Goal: Transaction & Acquisition: Subscribe to service/newsletter

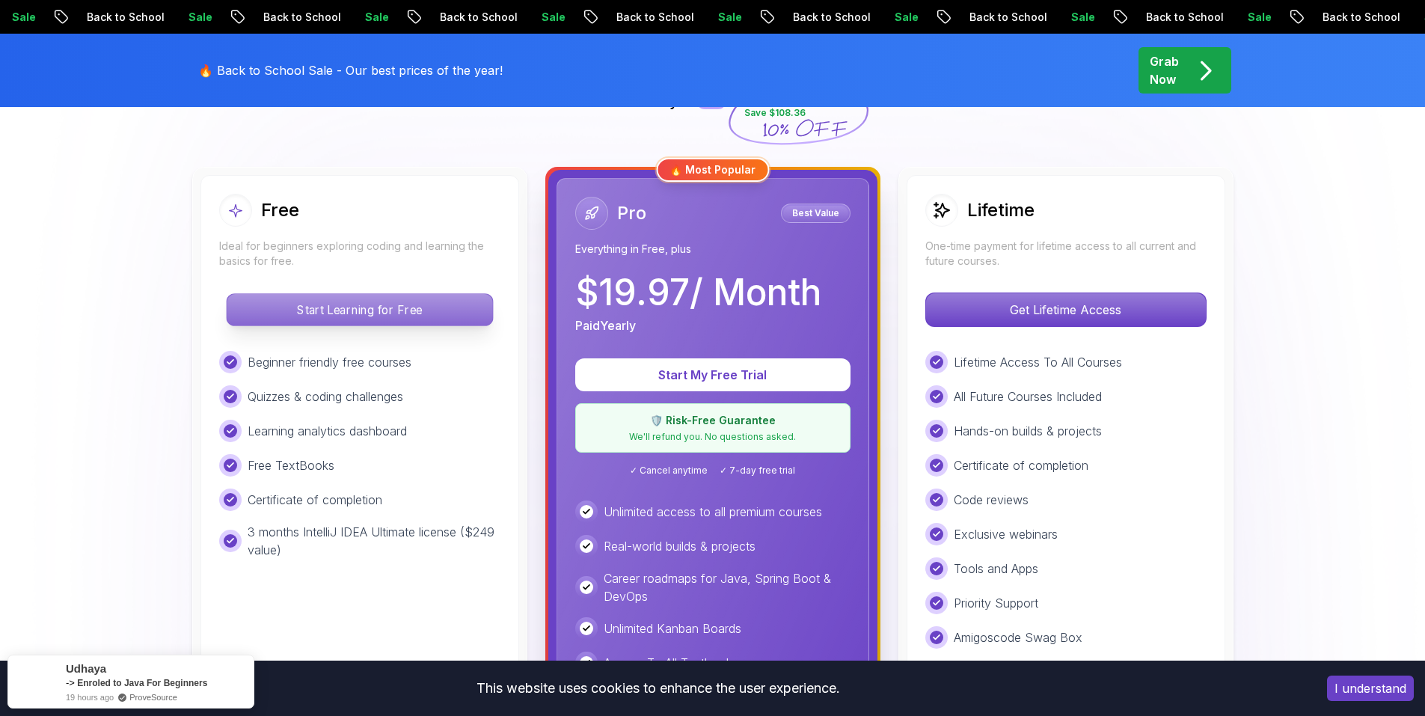
scroll to position [374, 0]
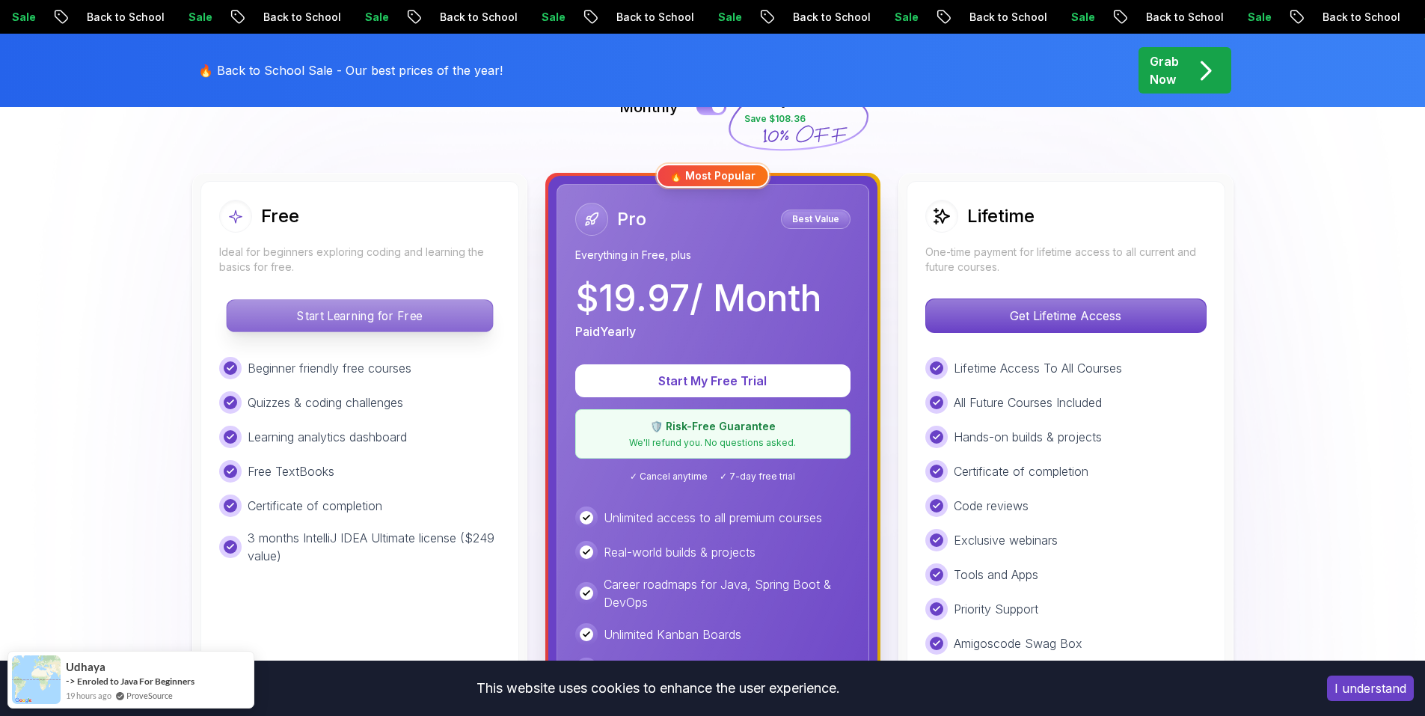
click at [430, 310] on p "Start Learning for Free" at bounding box center [360, 315] width 266 height 31
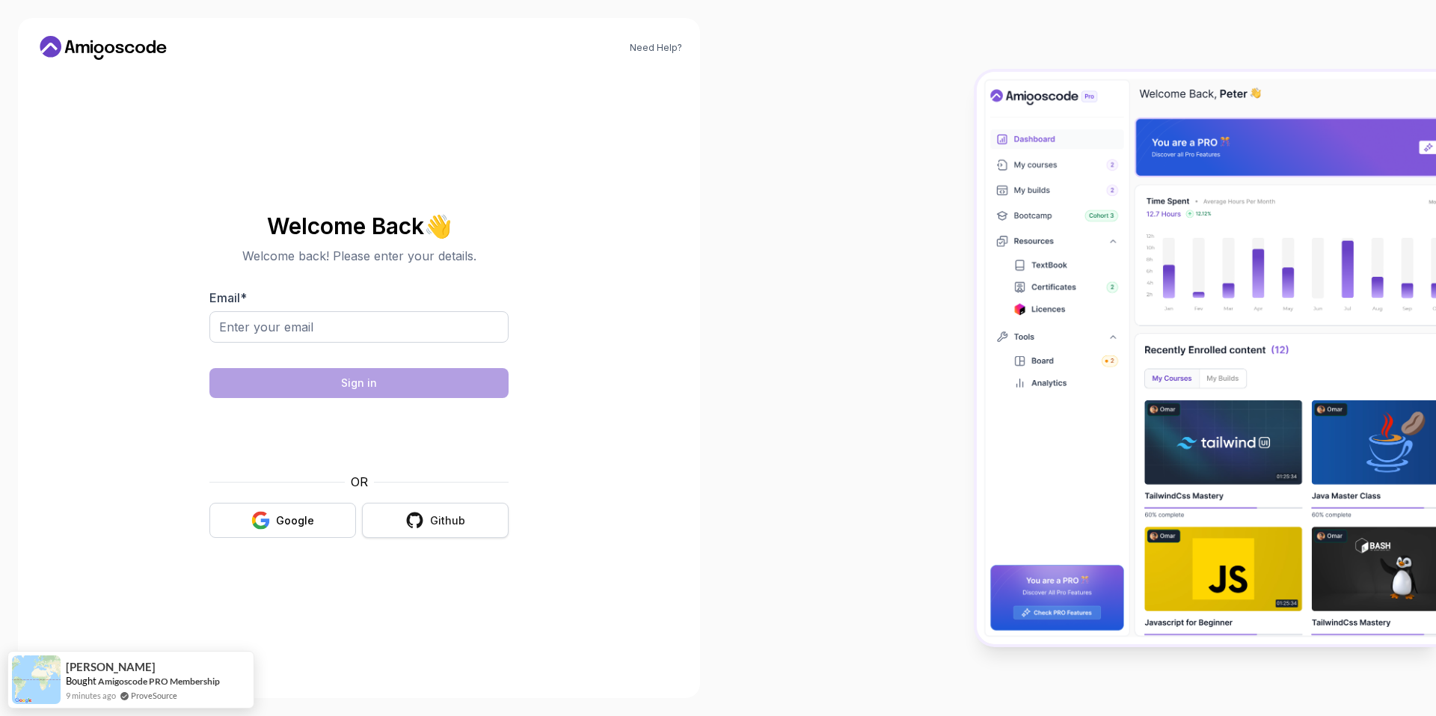
click at [437, 518] on div "Github" at bounding box center [447, 520] width 35 height 15
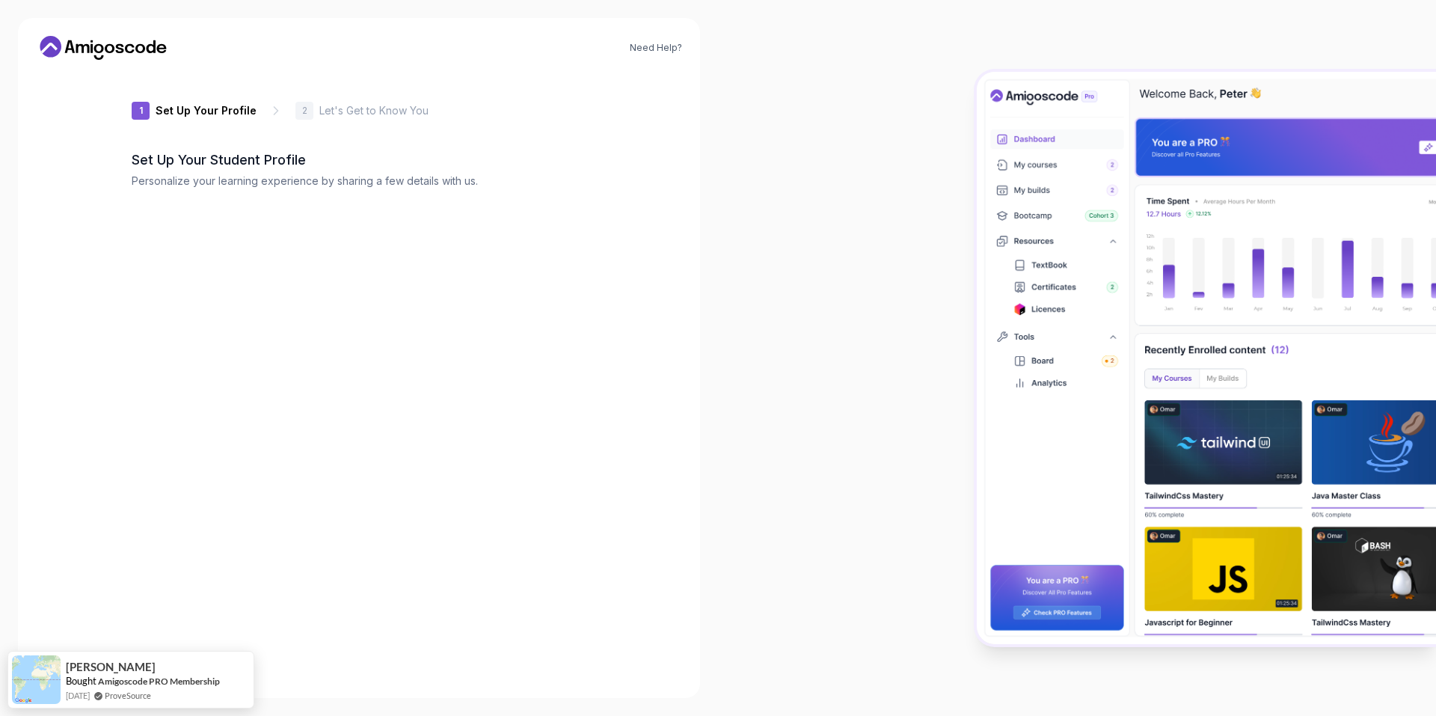
type input "wildbobcat29cc3"
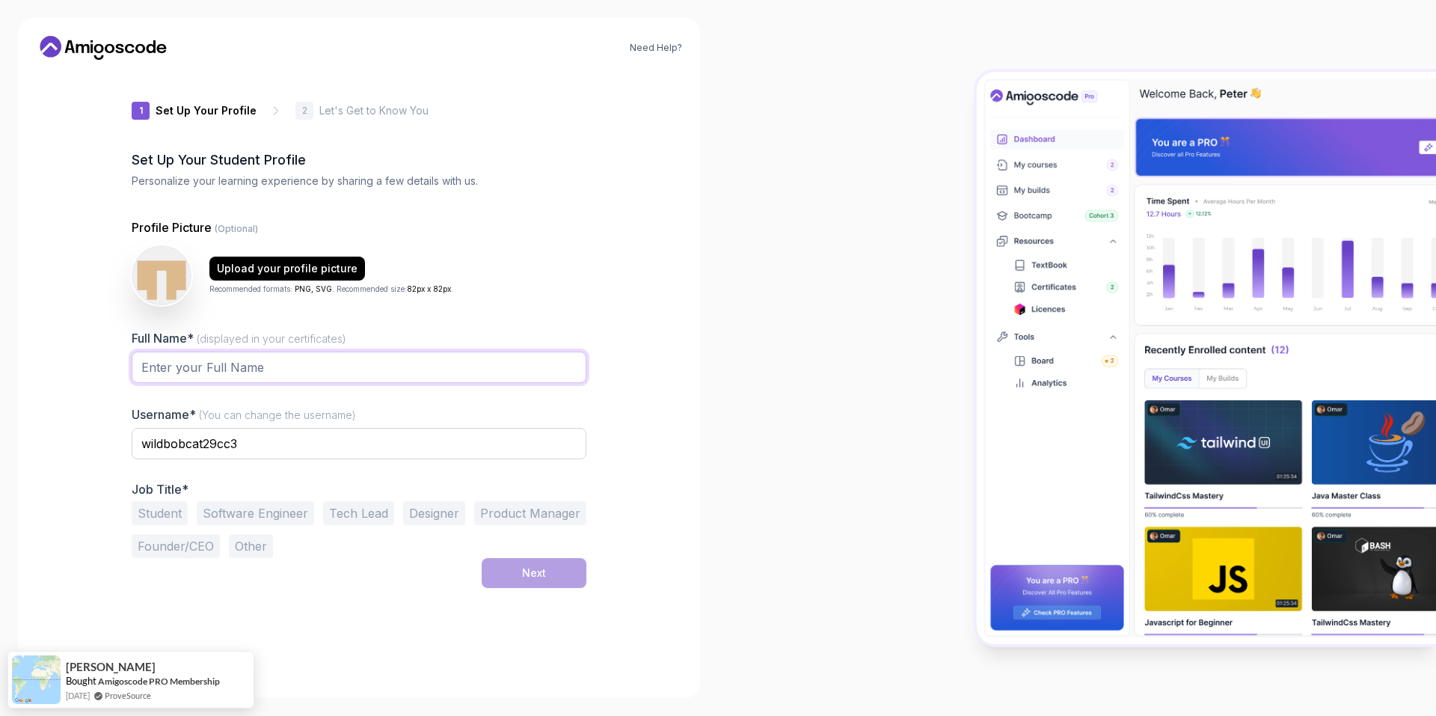
click at [292, 360] on input "Full Name* (displayed in your certificates)" at bounding box center [359, 367] width 455 height 31
type input "[PERSON_NAME]"
click at [716, 429] on div "Need Help? 1 Set Up Your Profile 1 Set Up Your Profile 2 Let's Get to Know You …" at bounding box center [359, 358] width 718 height 716
drag, startPoint x: 150, startPoint y: 517, endPoint x: 194, endPoint y: 525, distance: 44.9
click at [152, 515] on button "Student" at bounding box center [160, 513] width 56 height 24
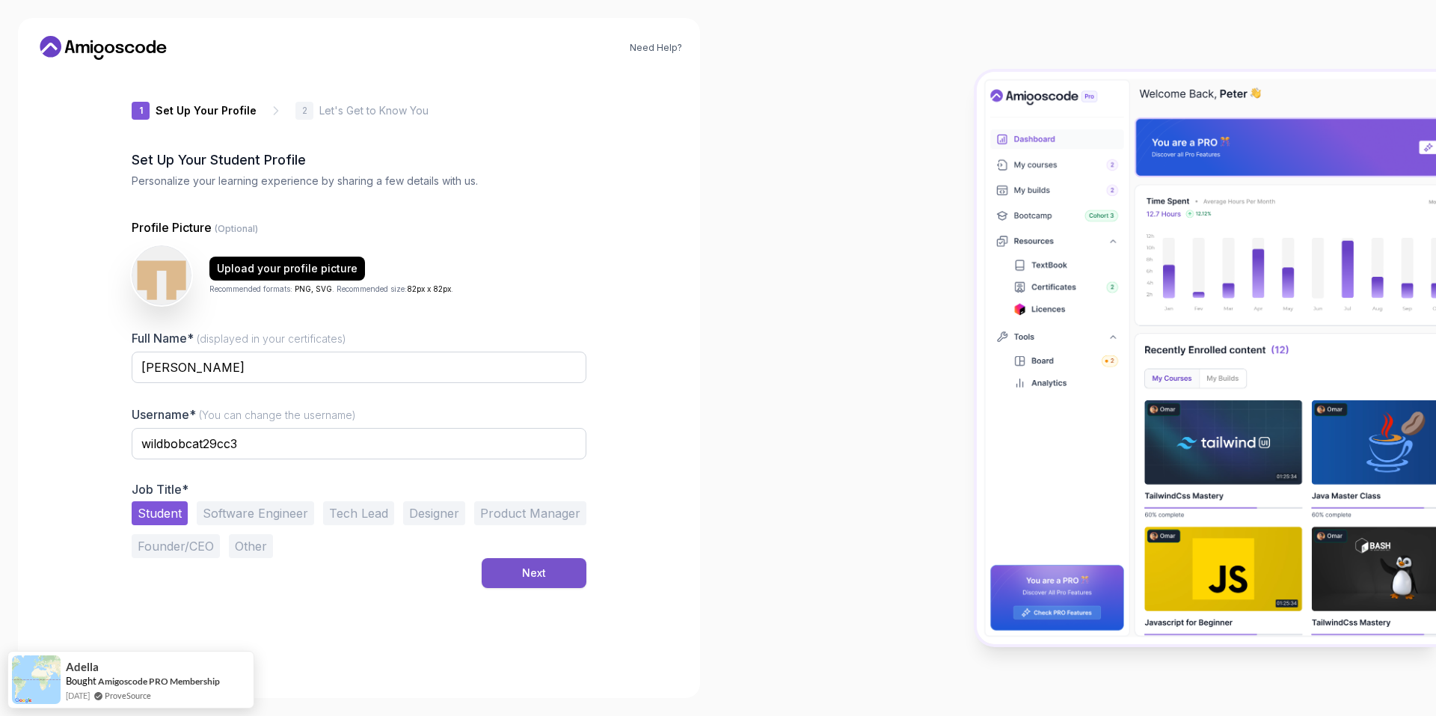
click at [512, 566] on button "Next" at bounding box center [534, 573] width 105 height 30
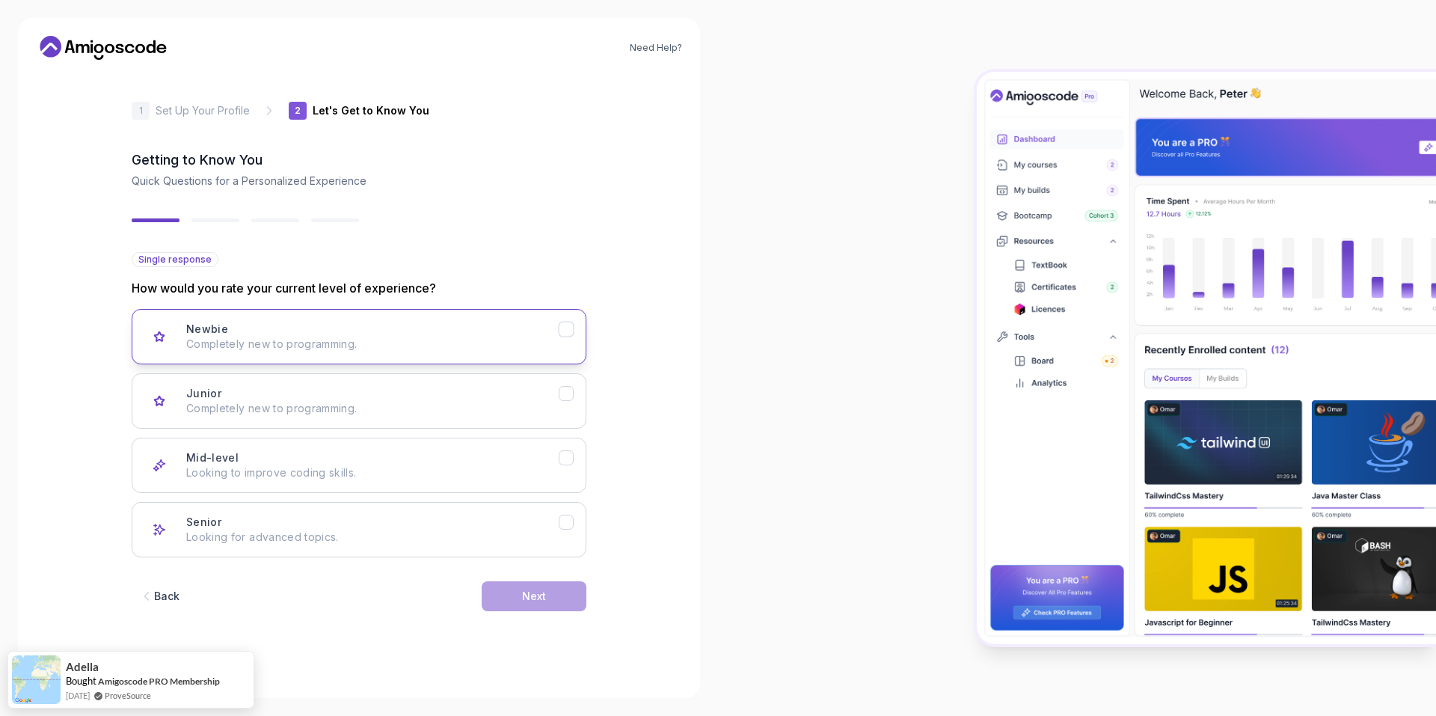
click at [331, 332] on div "Newbie Completely new to programming." at bounding box center [372, 337] width 372 height 30
click at [527, 589] on div "Next" at bounding box center [534, 596] width 24 height 15
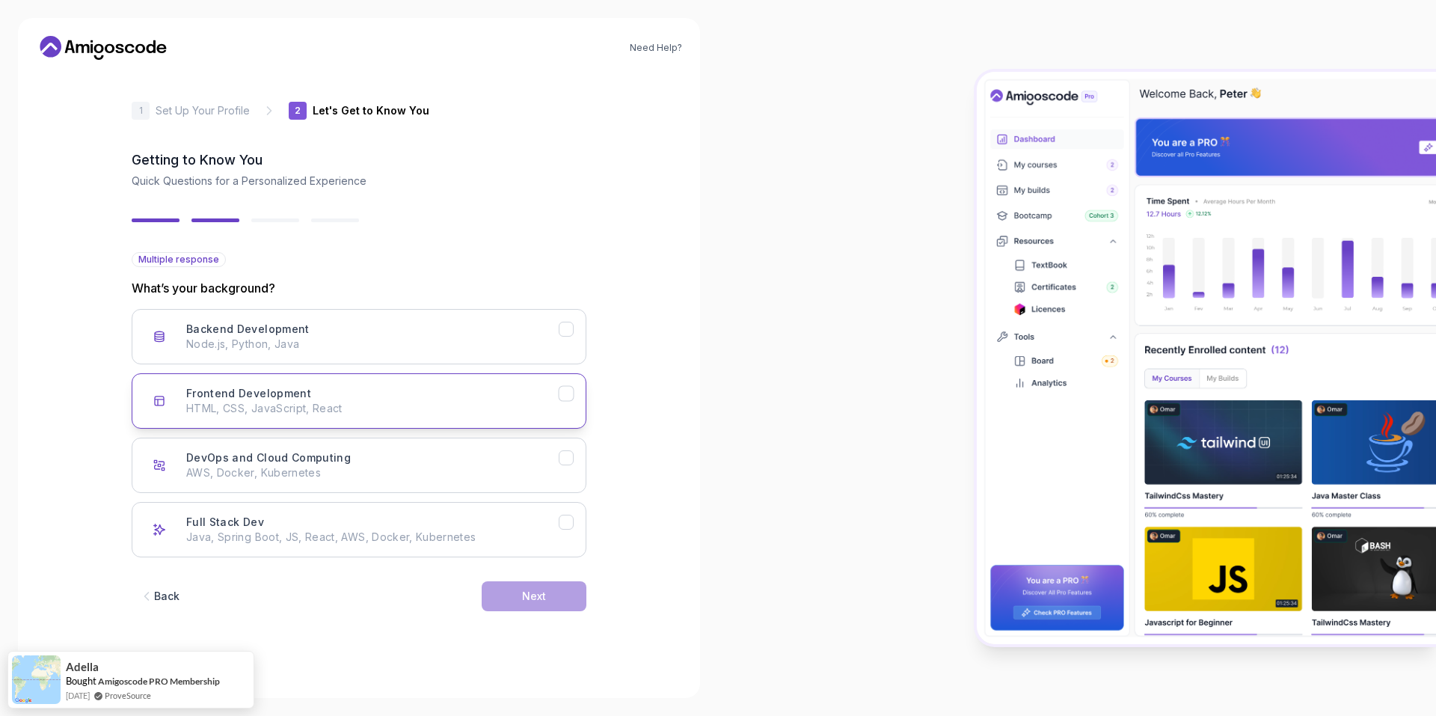
click at [313, 405] on p "HTML, CSS, JavaScript, React" at bounding box center [372, 408] width 372 height 15
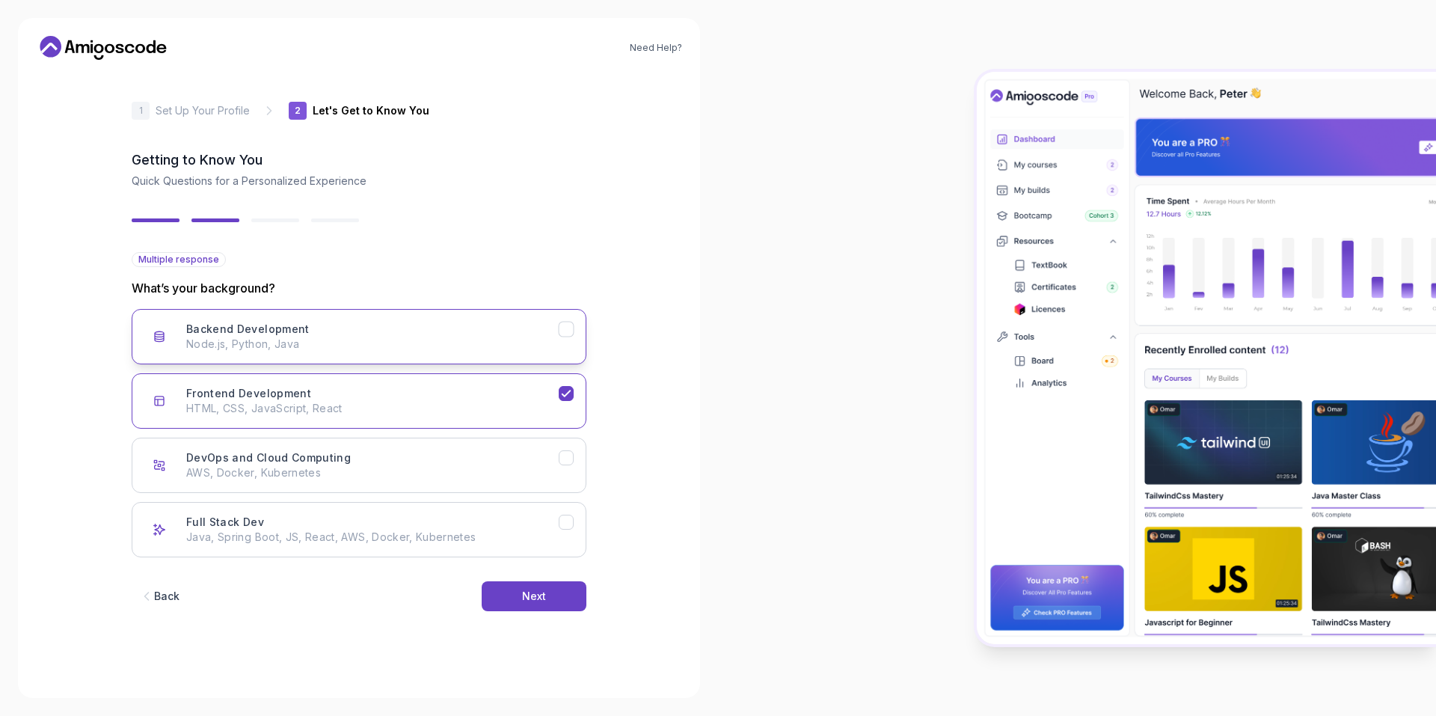
click at [364, 340] on p "Node.js, Python, Java" at bounding box center [372, 344] width 372 height 15
click at [547, 597] on button "Next" at bounding box center [534, 596] width 105 height 30
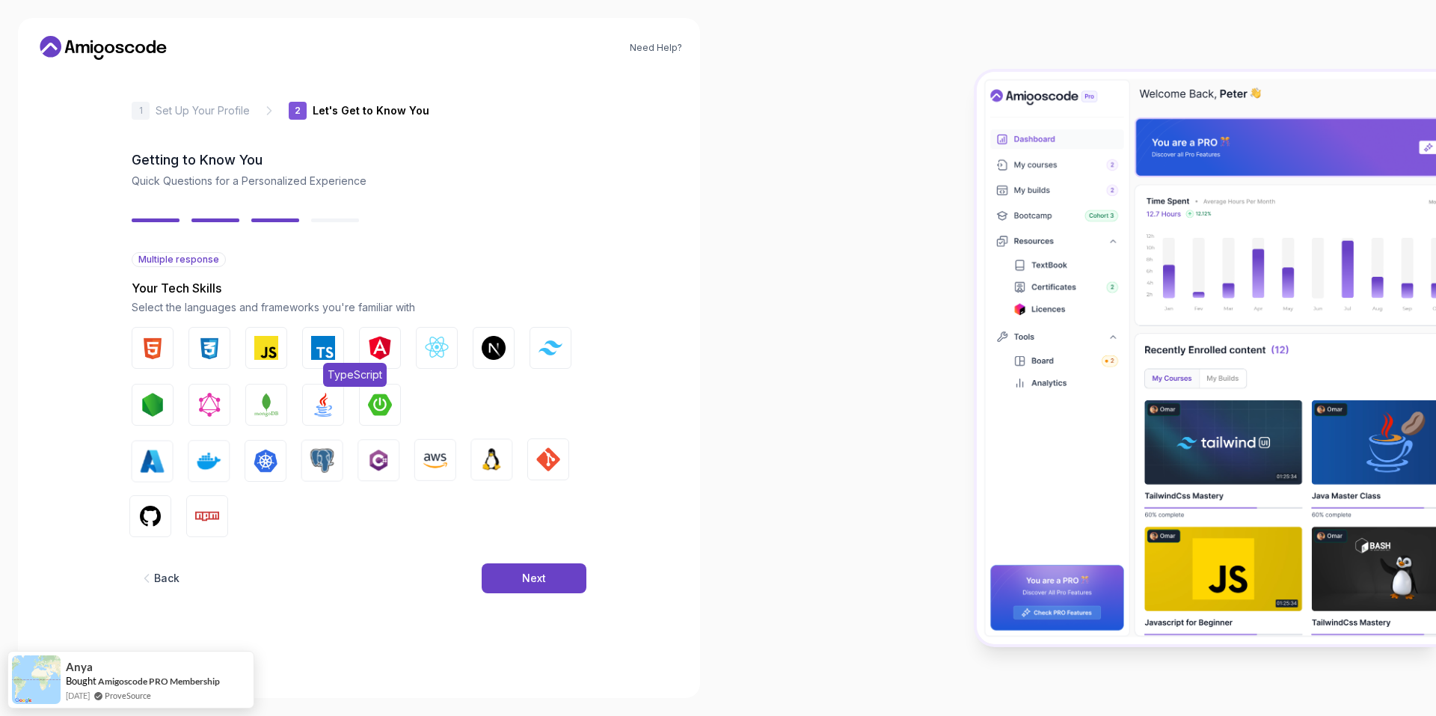
click at [323, 332] on button "TypeScript" at bounding box center [323, 348] width 42 height 42
click at [269, 343] on img "button" at bounding box center [266, 348] width 24 height 24
click at [205, 349] on img "button" at bounding box center [209, 348] width 24 height 24
click at [165, 346] on button "HTML" at bounding box center [153, 348] width 42 height 42
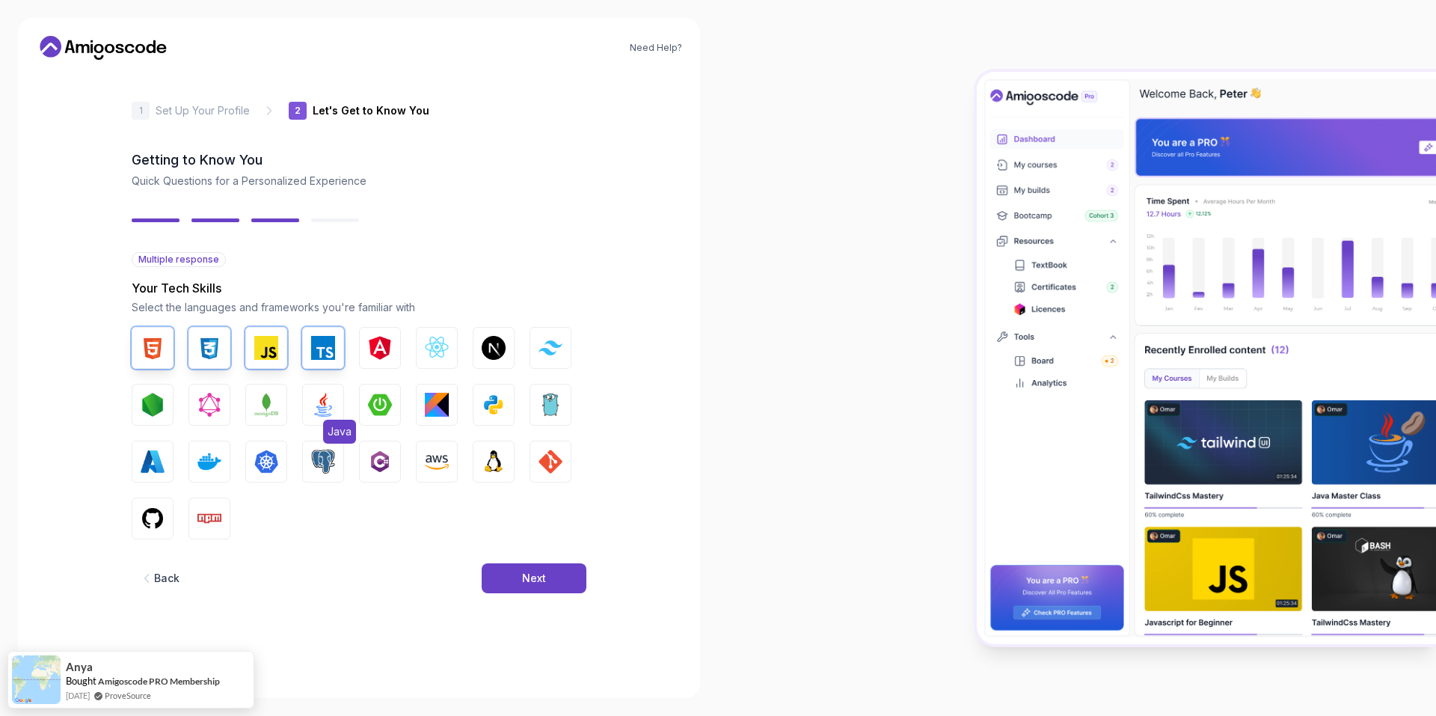
click at [320, 398] on img "button" at bounding box center [323, 405] width 24 height 24
click at [380, 413] on img "button" at bounding box center [380, 405] width 24 height 24
click at [433, 352] on img "button" at bounding box center [437, 348] width 24 height 24
click at [494, 407] on img "button" at bounding box center [494, 405] width 24 height 24
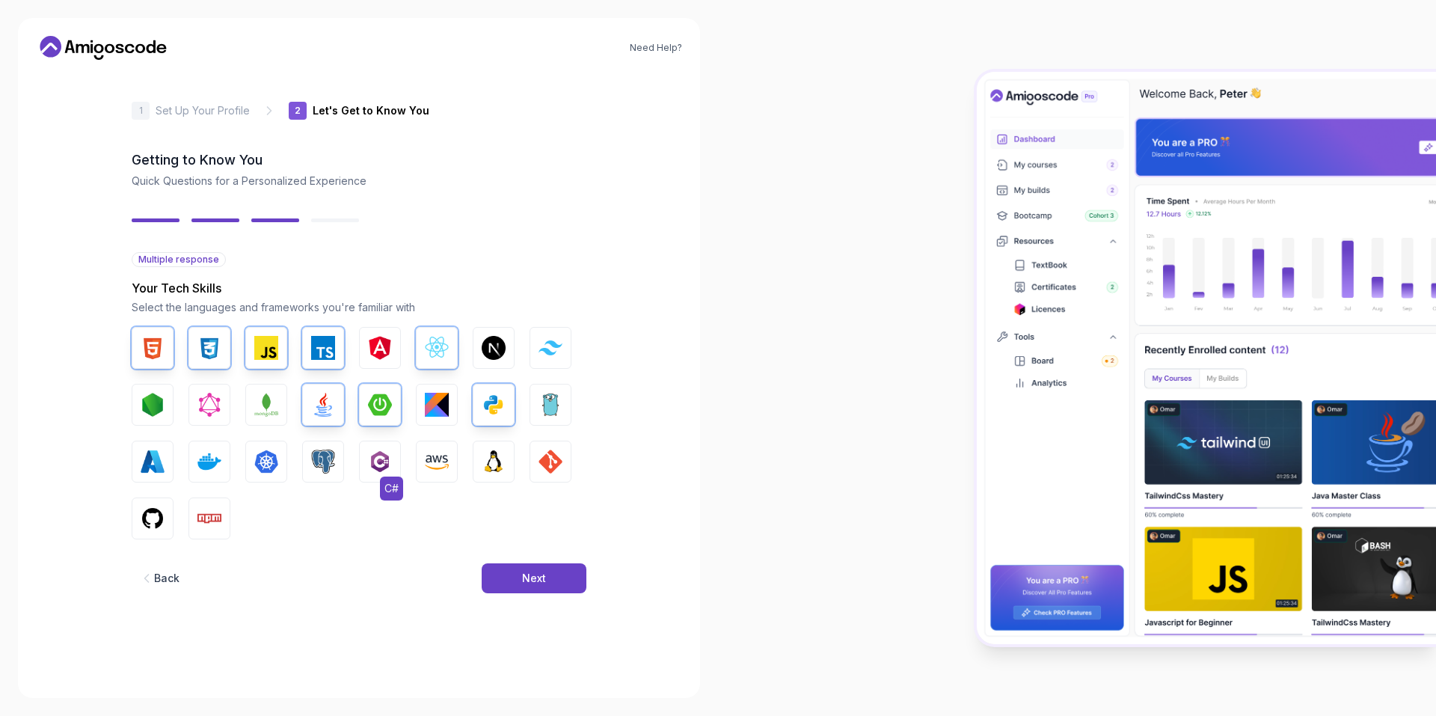
click at [380, 465] on img "button" at bounding box center [380, 461] width 24 height 24
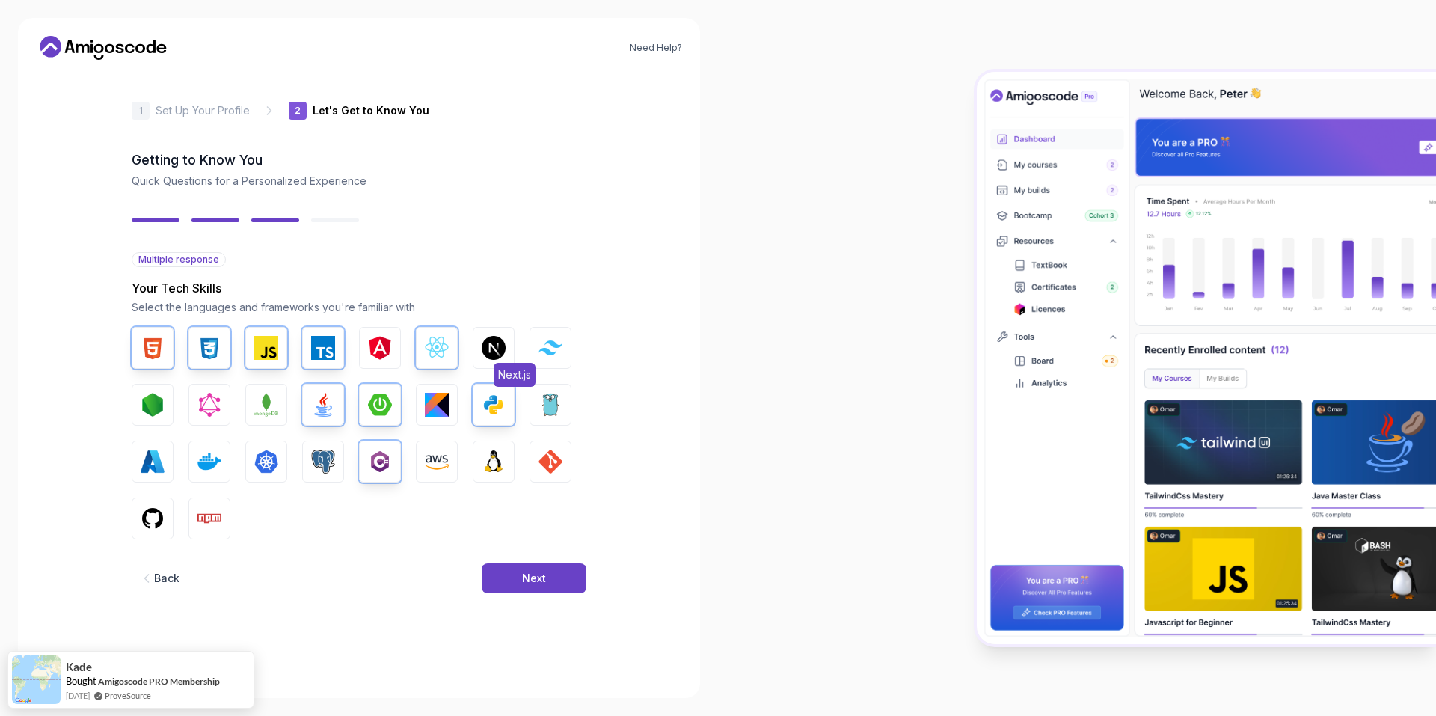
click at [494, 347] on img "button" at bounding box center [494, 348] width 24 height 24
click at [571, 577] on button "Next" at bounding box center [534, 578] width 105 height 30
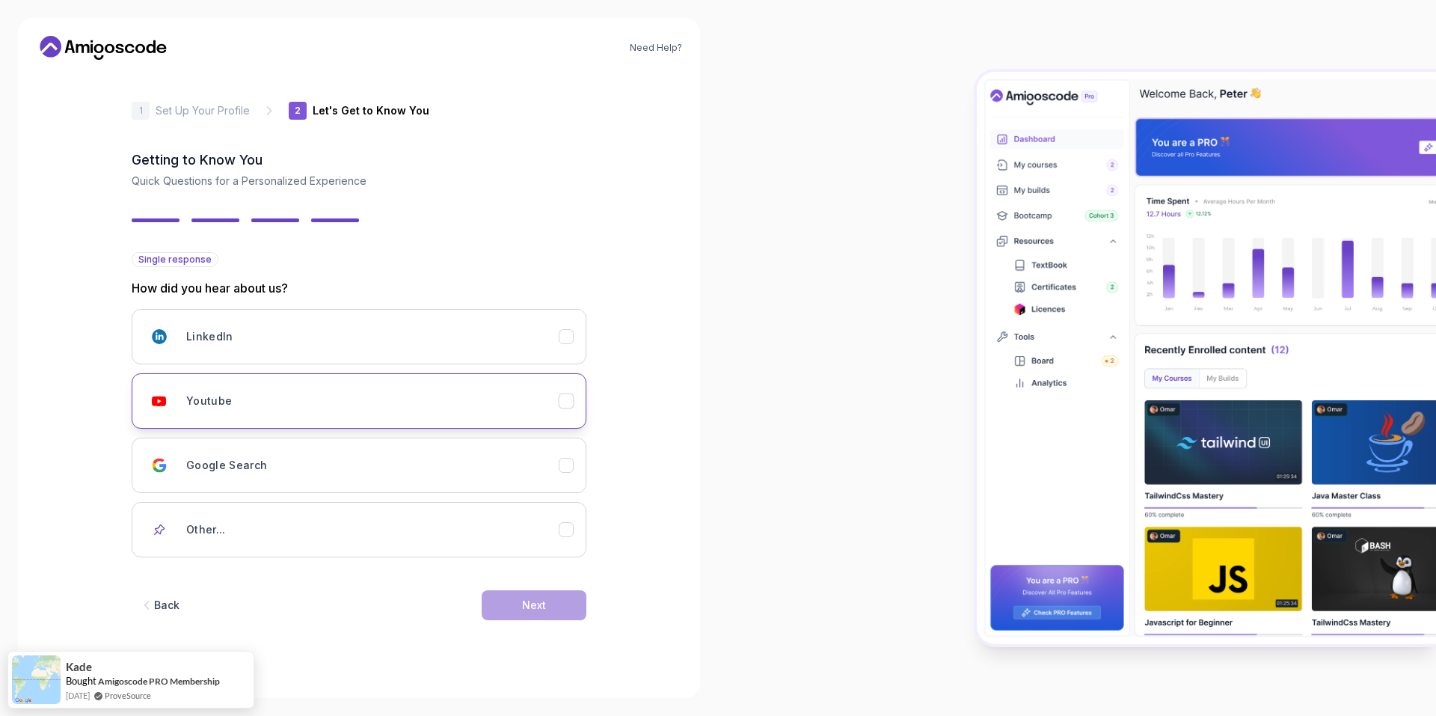
click at [442, 406] on div "Youtube" at bounding box center [372, 401] width 372 height 30
click at [567, 607] on button "Next" at bounding box center [534, 605] width 105 height 30
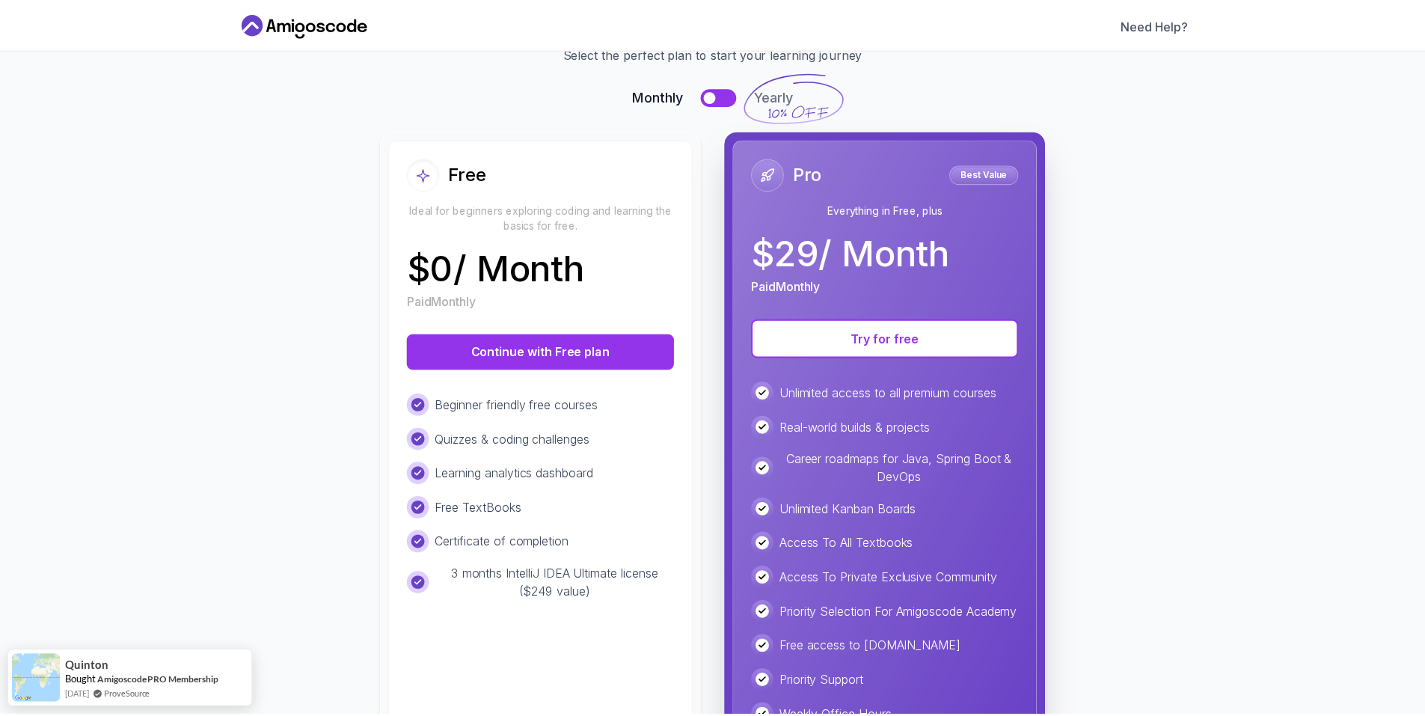
scroll to position [75, 0]
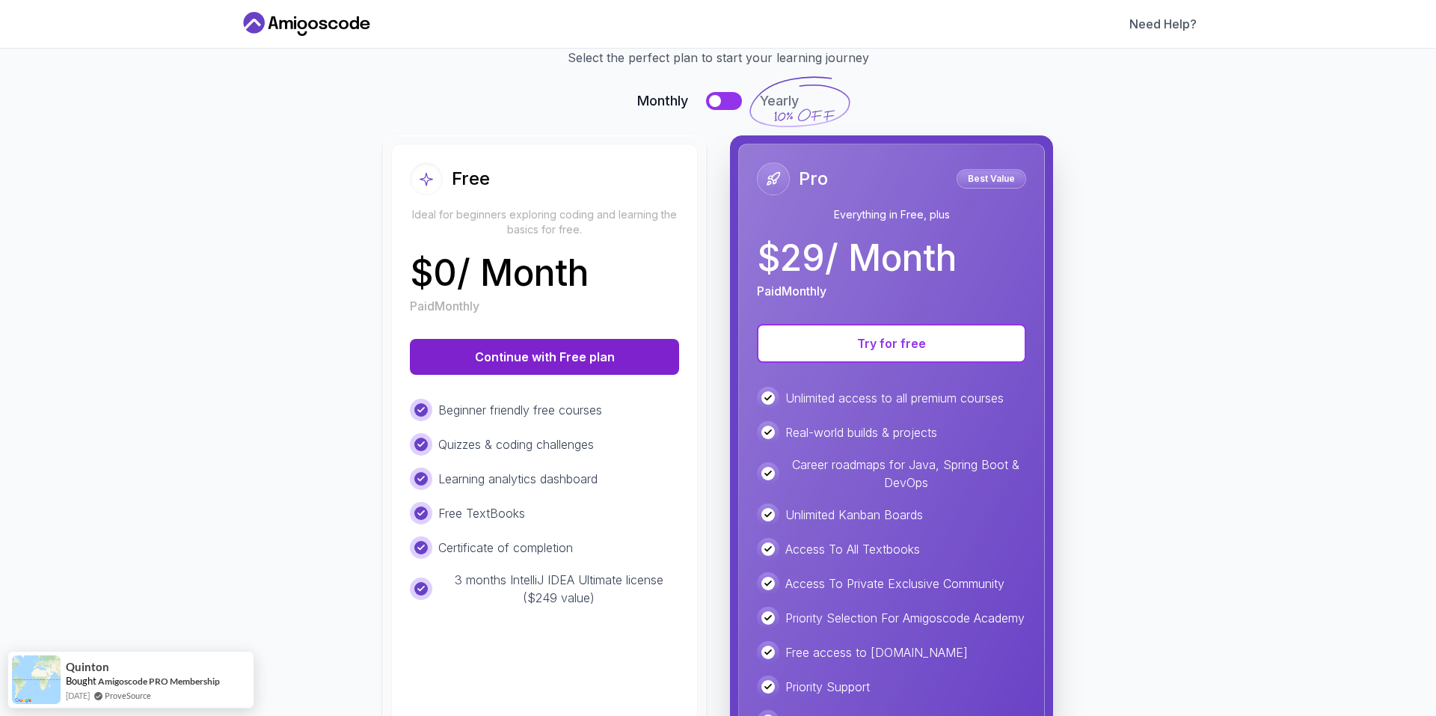
click at [502, 354] on button "Continue with Free plan" at bounding box center [544, 357] width 269 height 36
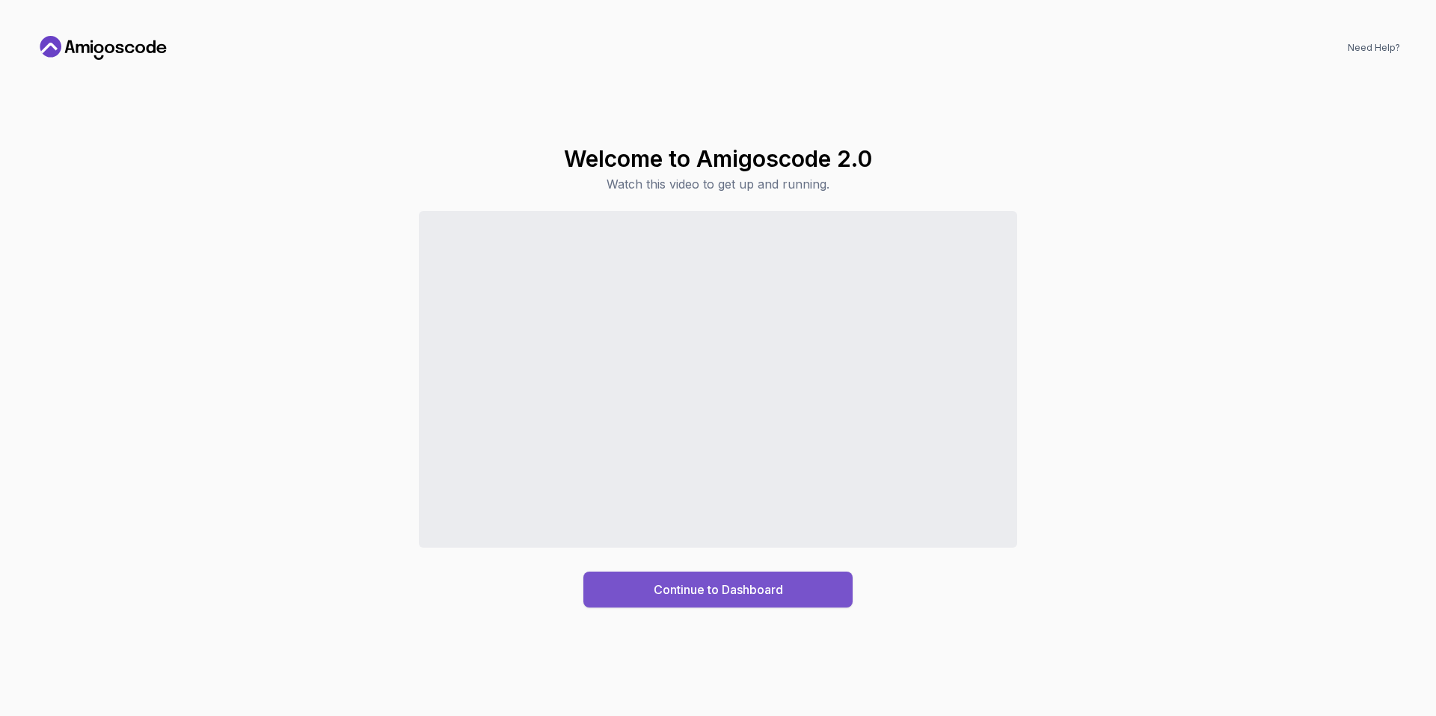
click at [729, 598] on div "Continue to Dashboard" at bounding box center [718, 589] width 129 height 18
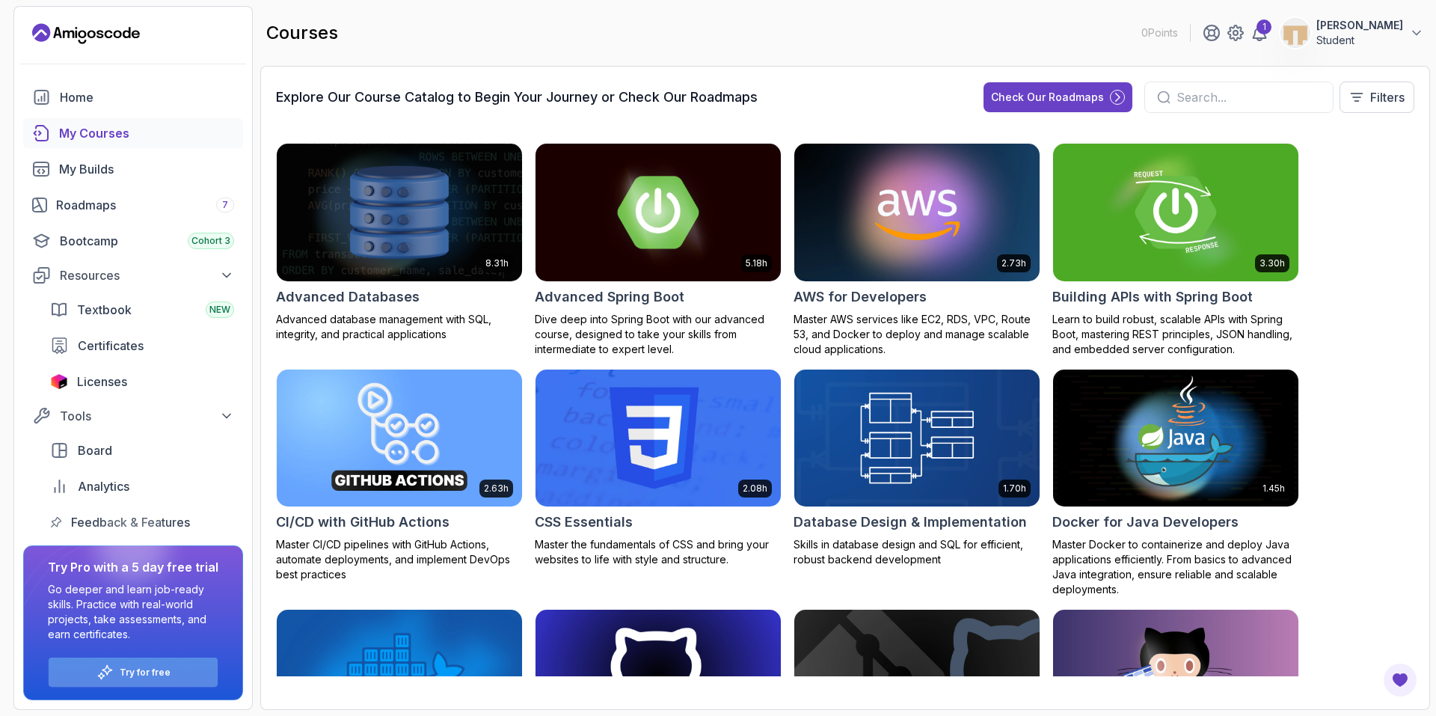
click at [191, 663] on div "Try for free" at bounding box center [133, 671] width 169 height 29
click at [173, 666] on div "Try for free" at bounding box center [133, 671] width 169 height 29
click at [174, 663] on div "Try for free" at bounding box center [133, 671] width 169 height 29
click at [130, 671] on p "Try for free" at bounding box center [145, 672] width 51 height 12
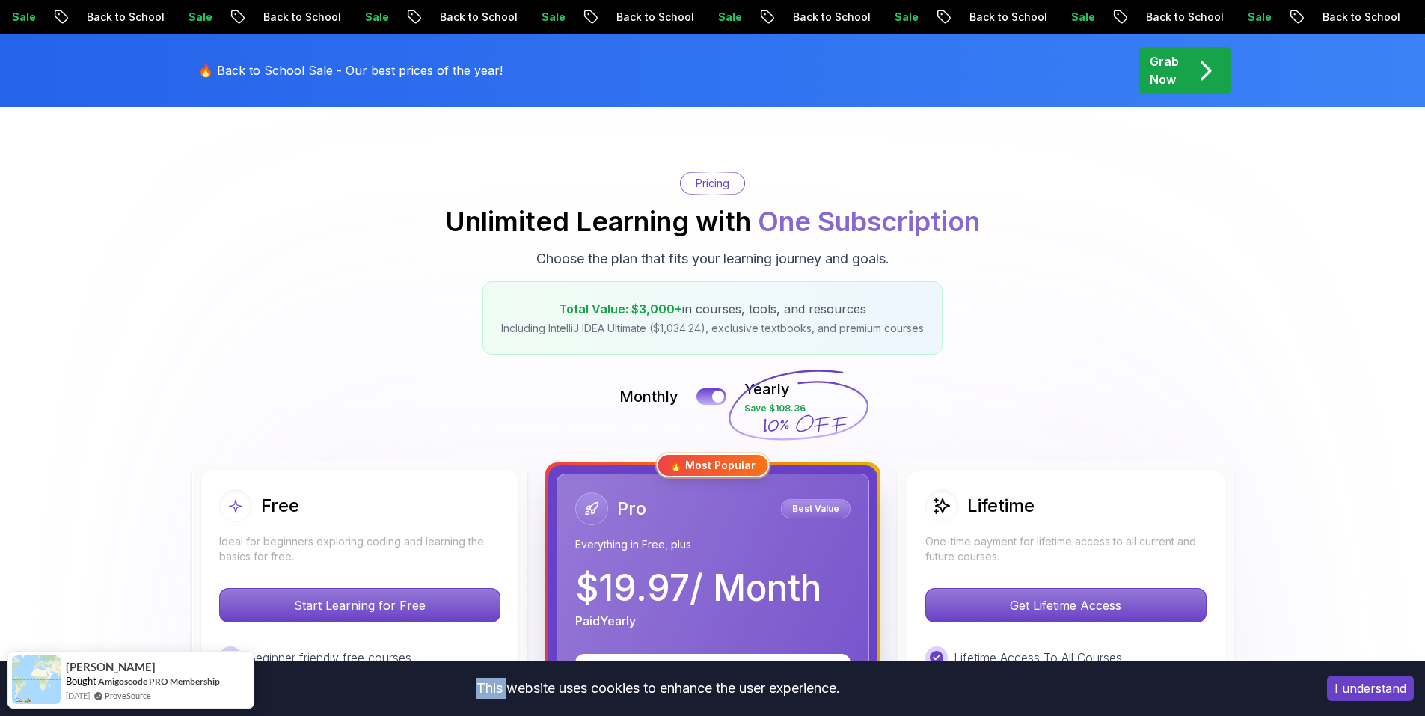
scroll to position [374, 0]
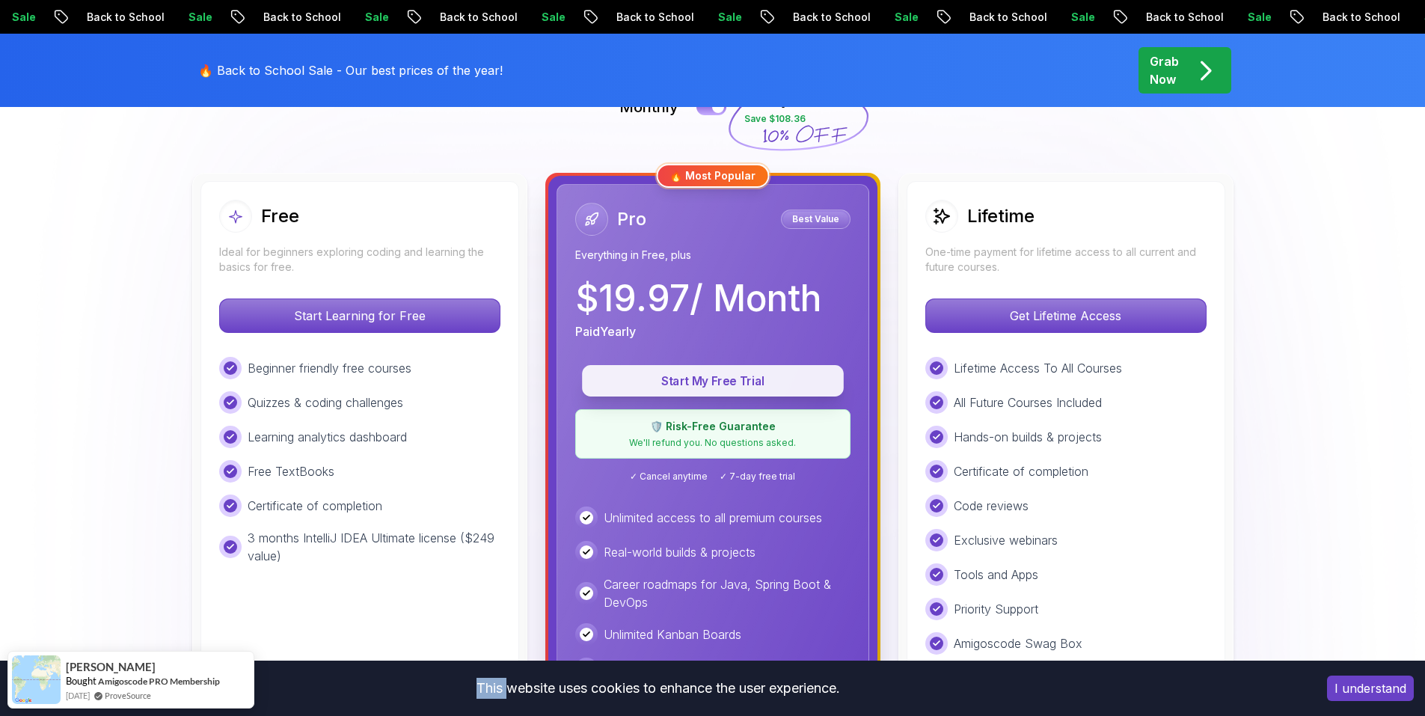
click at [784, 376] on p "Start My Free Trial" at bounding box center [712, 380] width 227 height 17
click at [652, 381] on p "Start My Free Trial" at bounding box center [712, 380] width 227 height 17
click at [702, 374] on p "Start My Free Trial" at bounding box center [712, 380] width 227 height 17
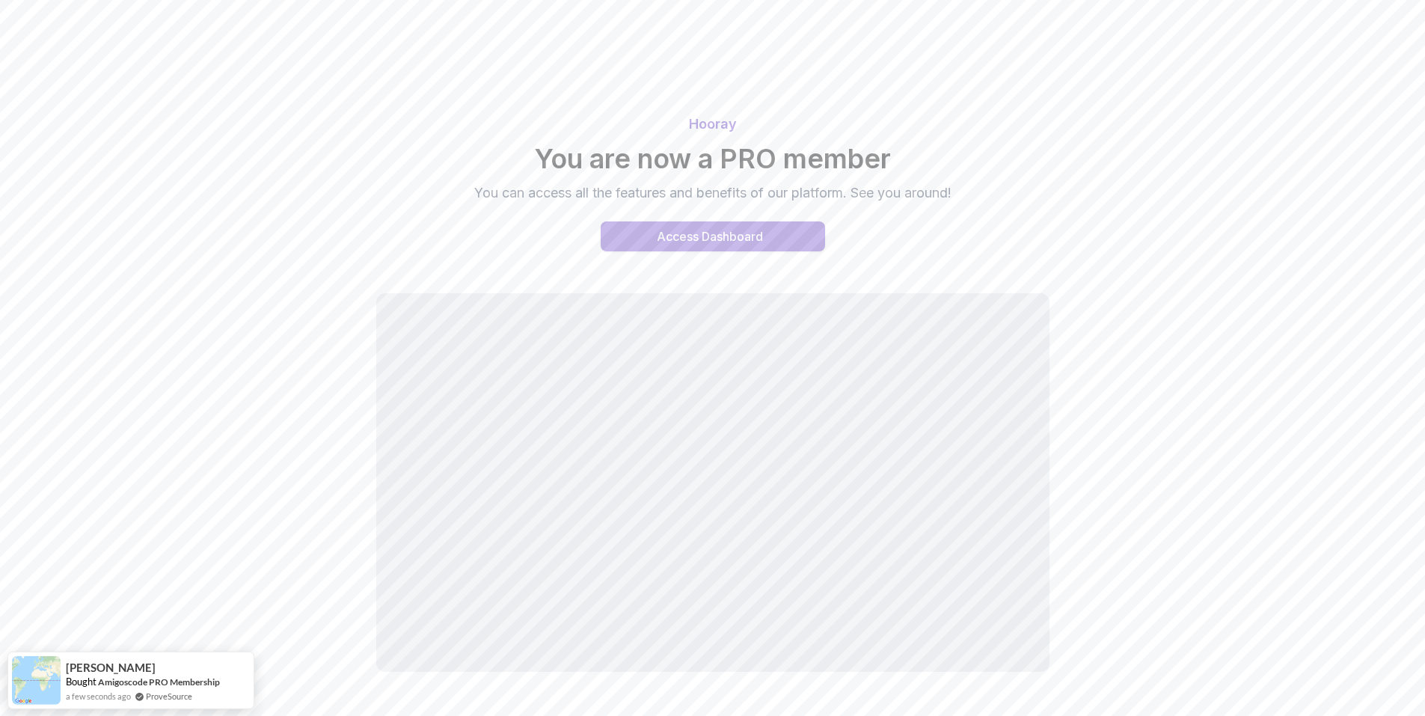
click at [651, 234] on button "Access Dashboard" at bounding box center [713, 236] width 224 height 30
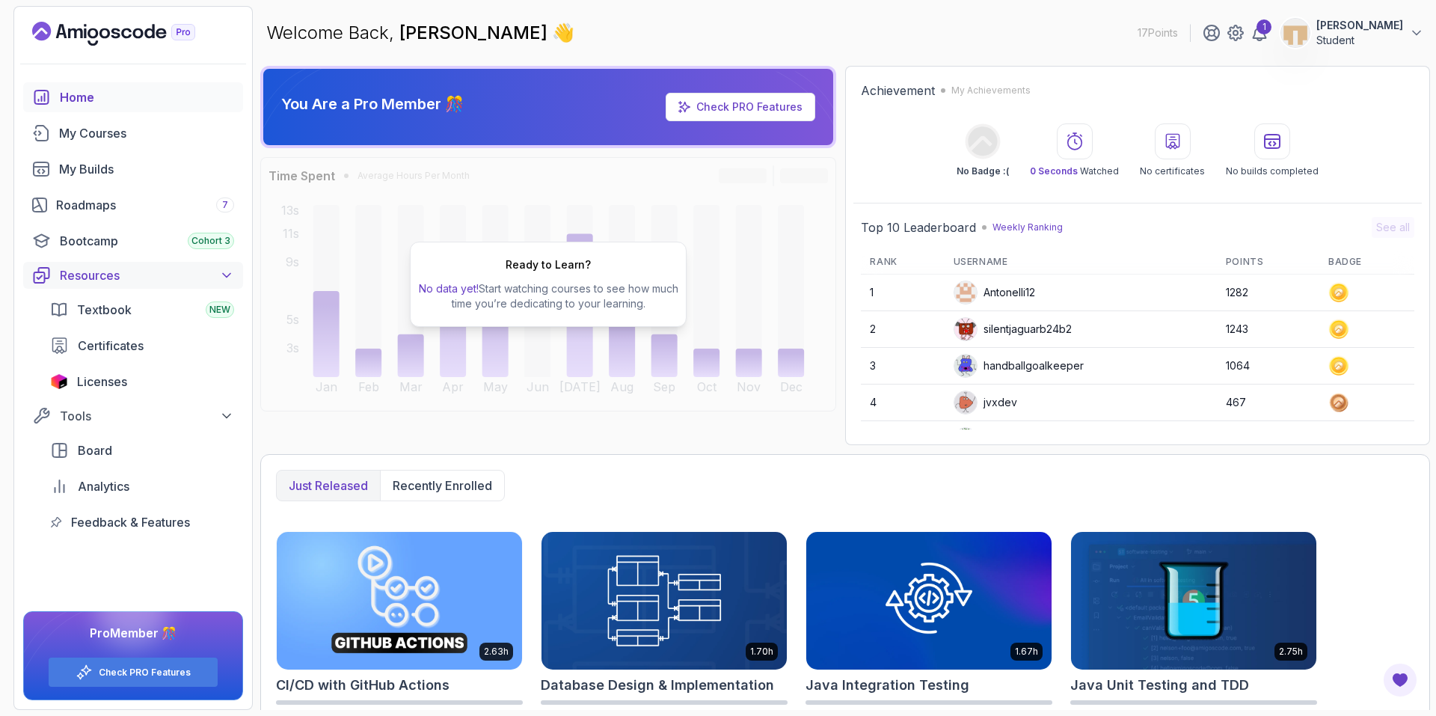
click at [218, 276] on div "Resources" at bounding box center [147, 275] width 174 height 18
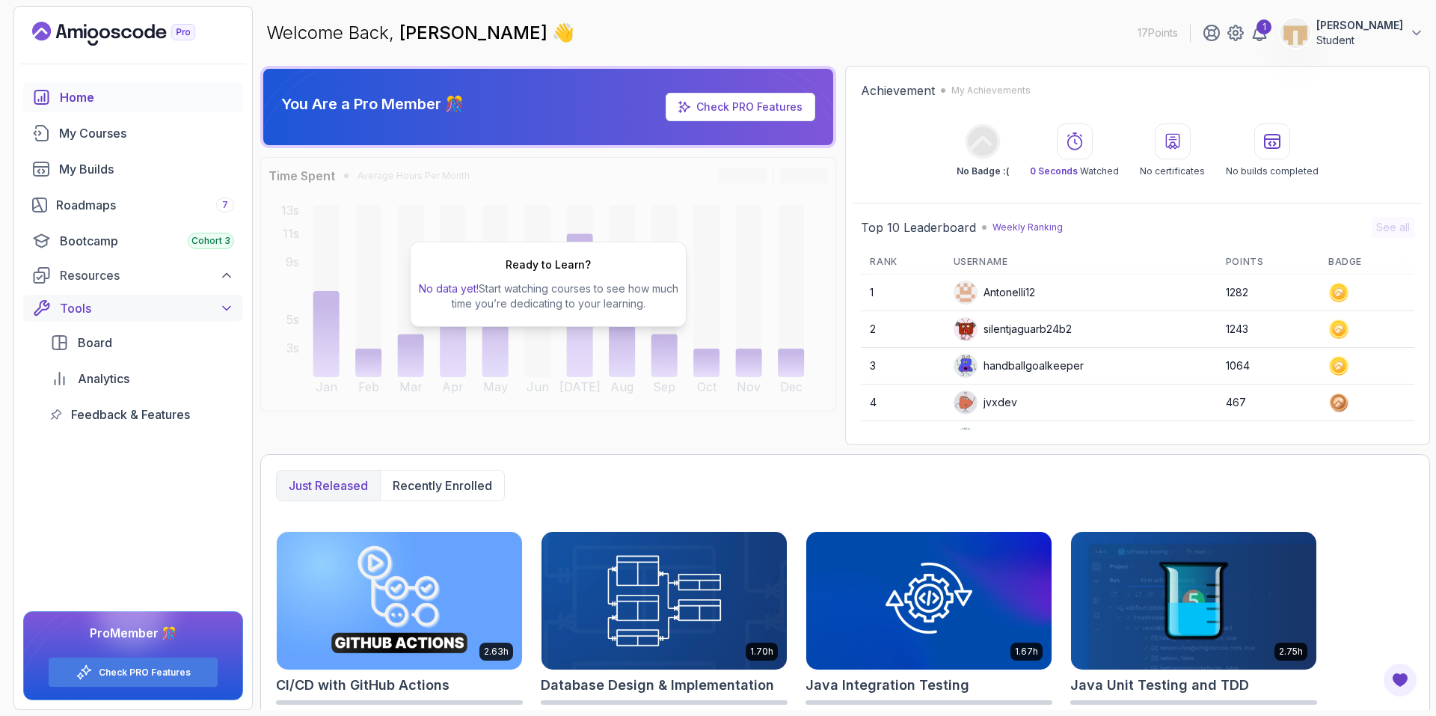
click at [204, 304] on div "Tools" at bounding box center [147, 308] width 174 height 18
drag, startPoint x: 254, startPoint y: 194, endPoint x: 255, endPoint y: 183, distance: 11.2
click at [255, 183] on section "17 Points 1 ola kaream ali Student Home My Courses My Builds Roadmaps 7 Bootcam…" at bounding box center [718, 358] width 1436 height 716
click at [552, 256] on div "Ready to Learn? No data yet! Start watching courses to see how much time you’re…" at bounding box center [548, 284] width 277 height 85
click at [836, 183] on div "Ready to Learn? No data yet! Start watching courses to see how much time you’re…" at bounding box center [548, 284] width 576 height 254
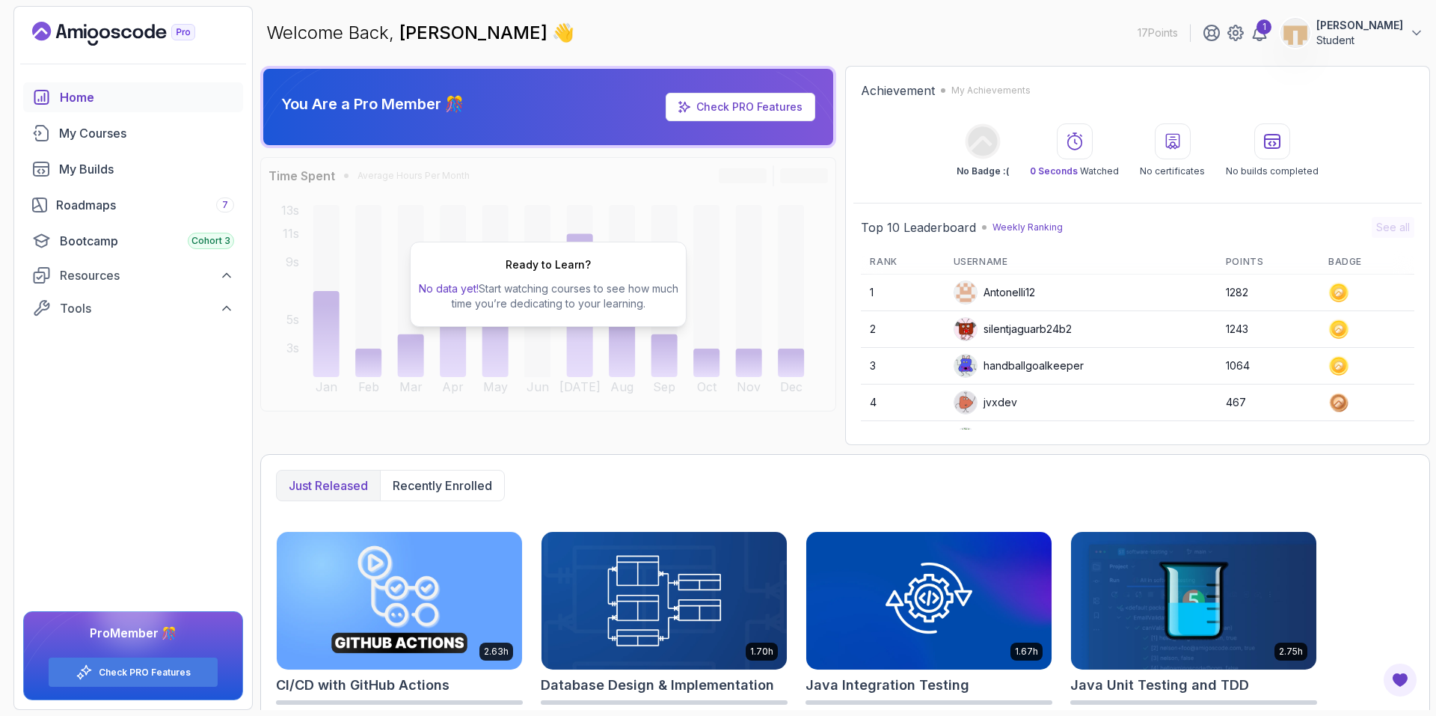
click at [841, 180] on div "You Are a Pro Member 🎊 Check PRO Features Time Spent Average Hours Per Month Ja…" at bounding box center [845, 255] width 1170 height 379
drag, startPoint x: 842, startPoint y: 261, endPoint x: 841, endPoint y: 251, distance: 10.5
drag, startPoint x: 841, startPoint y: 251, endPoint x: 841, endPoint y: 238, distance: 12.7
click at [841, 238] on div "You Are a Pro Member 🎊 Check PRO Features Time Spent Average Hours Per Month Ja…" at bounding box center [845, 255] width 1170 height 379
